Goal: Obtain resource: Download file/media

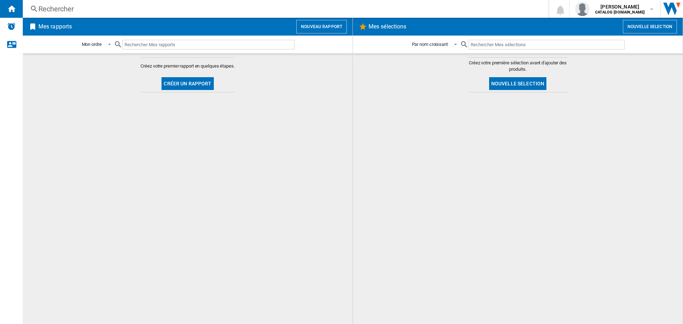
click at [182, 90] on button "Créer un rapport" at bounding box center [187, 83] width 52 height 13
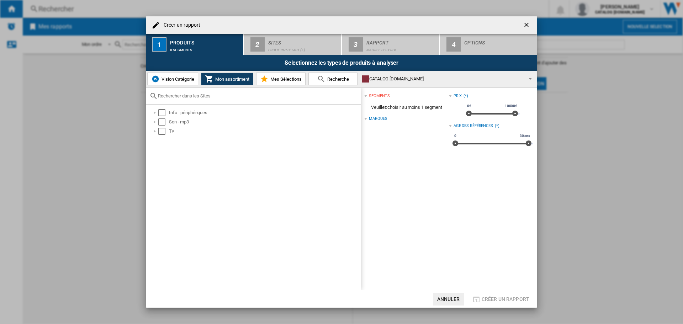
click at [187, 85] on button "Vision Catégorie" at bounding box center [172, 79] width 51 height 13
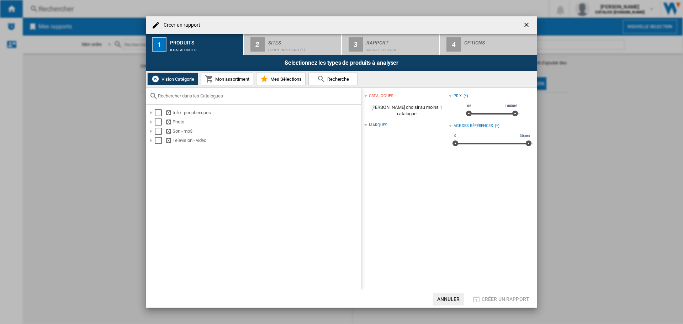
click at [528, 23] on ng-md-icon "getI18NText('BUTTONS.CLOSE_DIALOG')" at bounding box center [527, 25] width 9 height 9
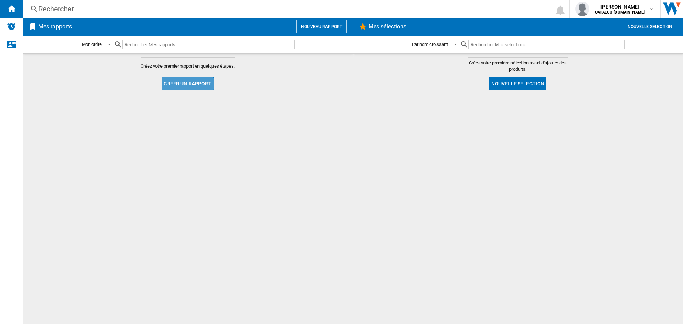
click at [198, 81] on button "Créer un rapport" at bounding box center [187, 83] width 52 height 13
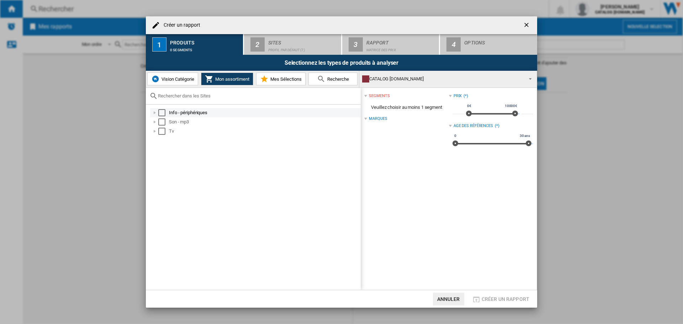
click at [163, 112] on div "Select" at bounding box center [161, 112] width 7 height 7
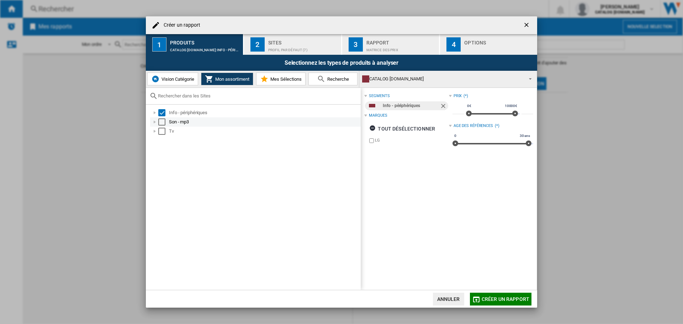
click at [162, 120] on div "Select" at bounding box center [161, 121] width 7 height 7
click at [161, 130] on div "Select" at bounding box center [161, 131] width 7 height 7
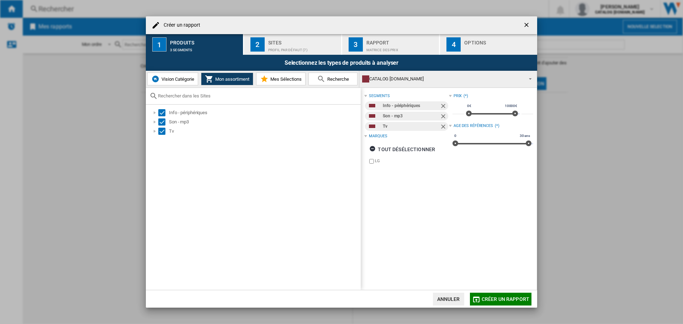
click at [278, 45] on div "Profil par défaut (7)" at bounding box center [303, 47] width 70 height 7
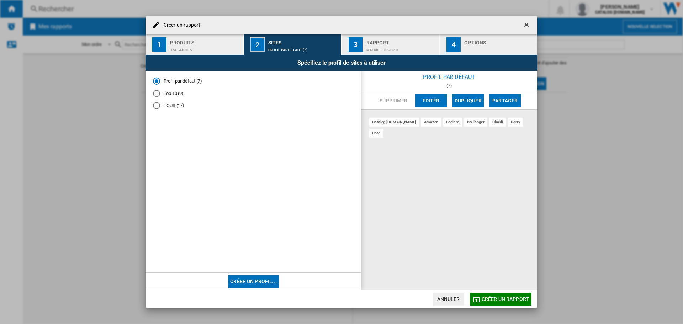
click at [357, 41] on div "3" at bounding box center [355, 44] width 14 height 14
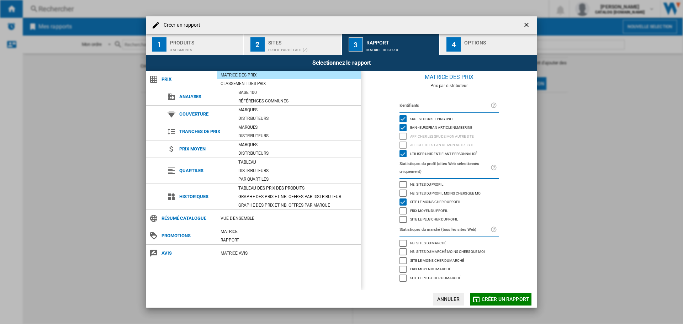
click at [503, 39] on div "Options" at bounding box center [499, 40] width 70 height 7
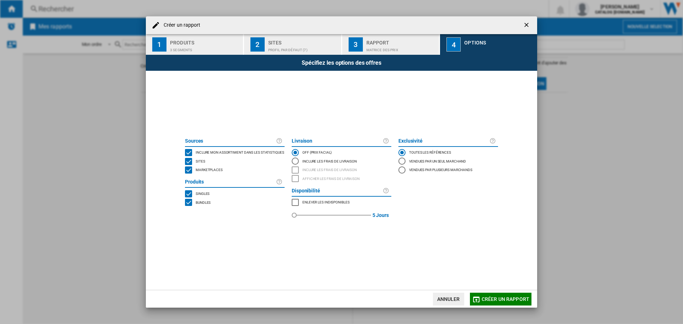
click at [191, 171] on div "MARKETPLACES" at bounding box center [188, 169] width 7 height 7
click at [472, 295] on md-icon "button" at bounding box center [476, 299] width 9 height 9
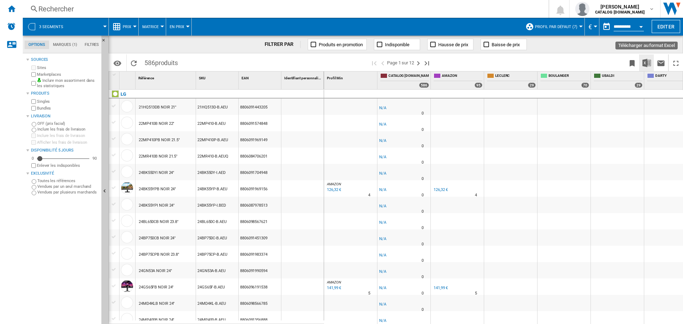
click at [645, 59] on img "Télécharger au format Excel" at bounding box center [646, 63] width 9 height 9
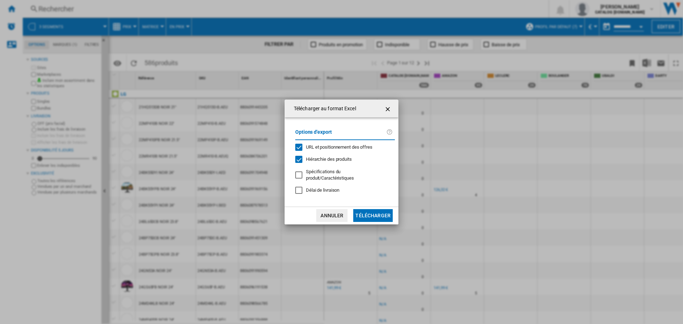
click at [373, 205] on md-dialog-content "Options d'export URL et positionnement des offres Hiérarchie des produits Spéci…" at bounding box center [341, 161] width 114 height 89
click at [373, 209] on button "Télécharger" at bounding box center [372, 215] width 39 height 13
